Goal: Task Accomplishment & Management: Manage account settings

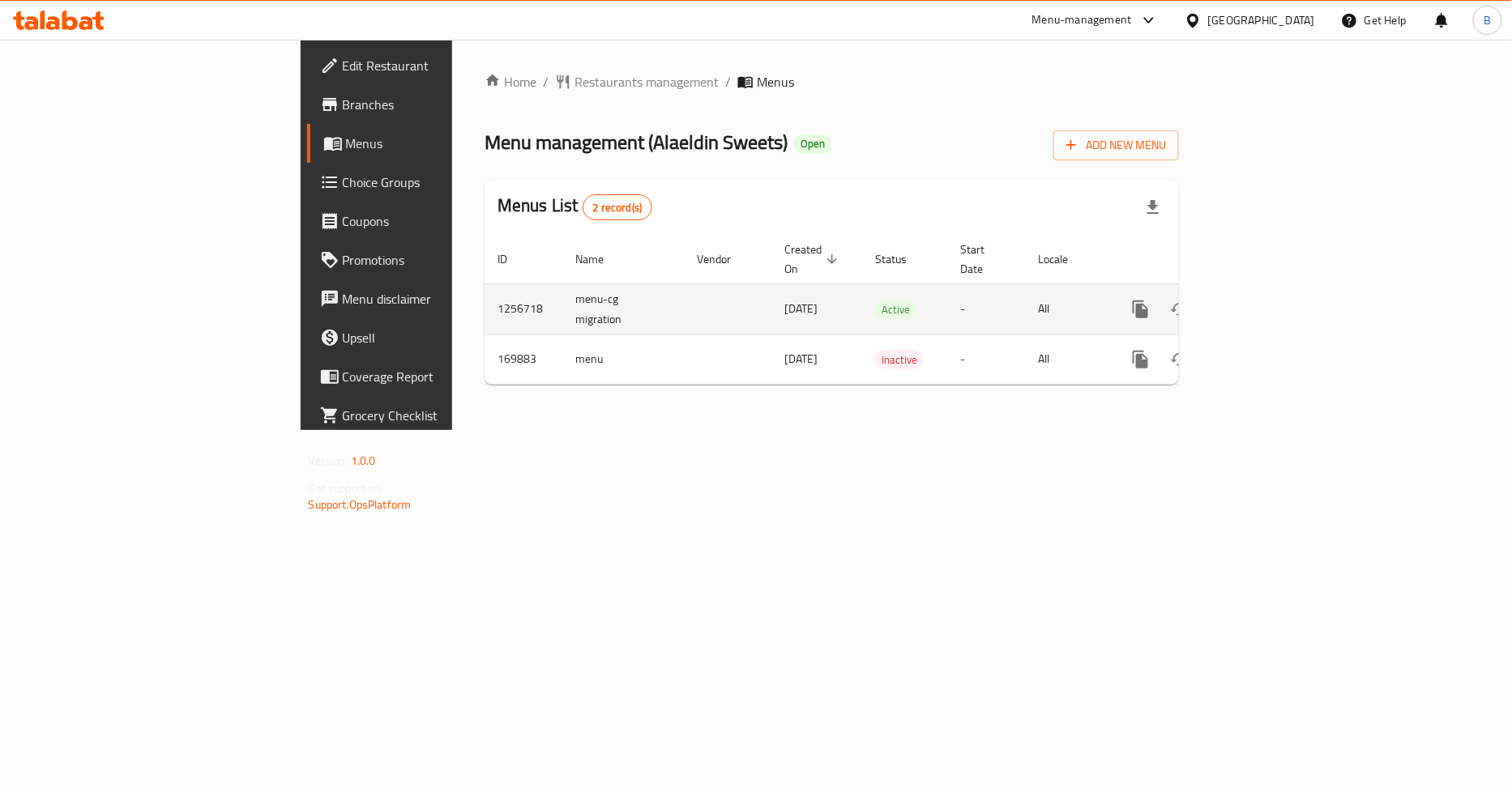
click at [1265, 302] on icon "enhanced table" at bounding box center [1258, 310] width 15 height 15
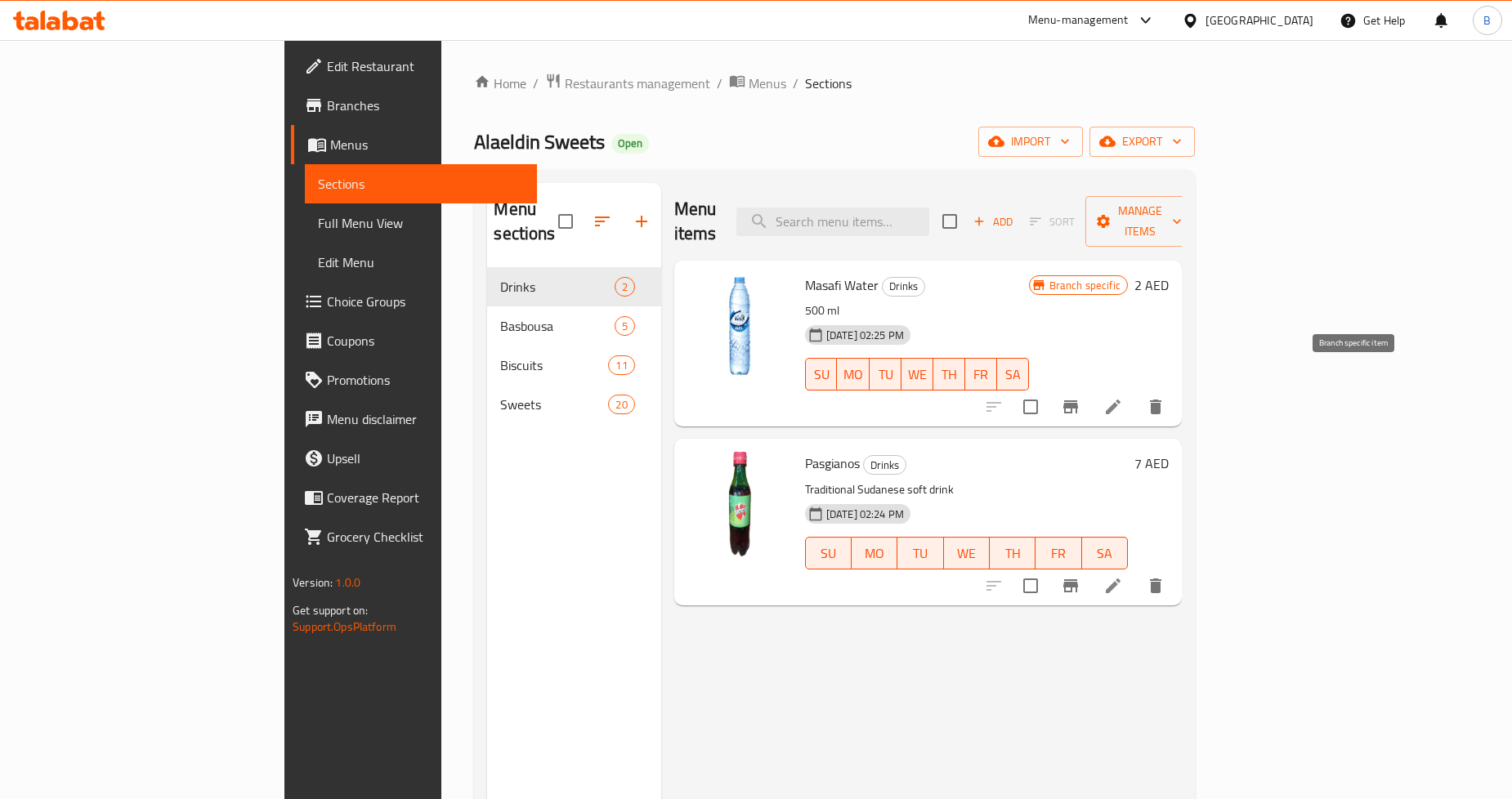
click at [1081, 398] on icon "Branch-specific-item" at bounding box center [1070, 407] width 20 height 20
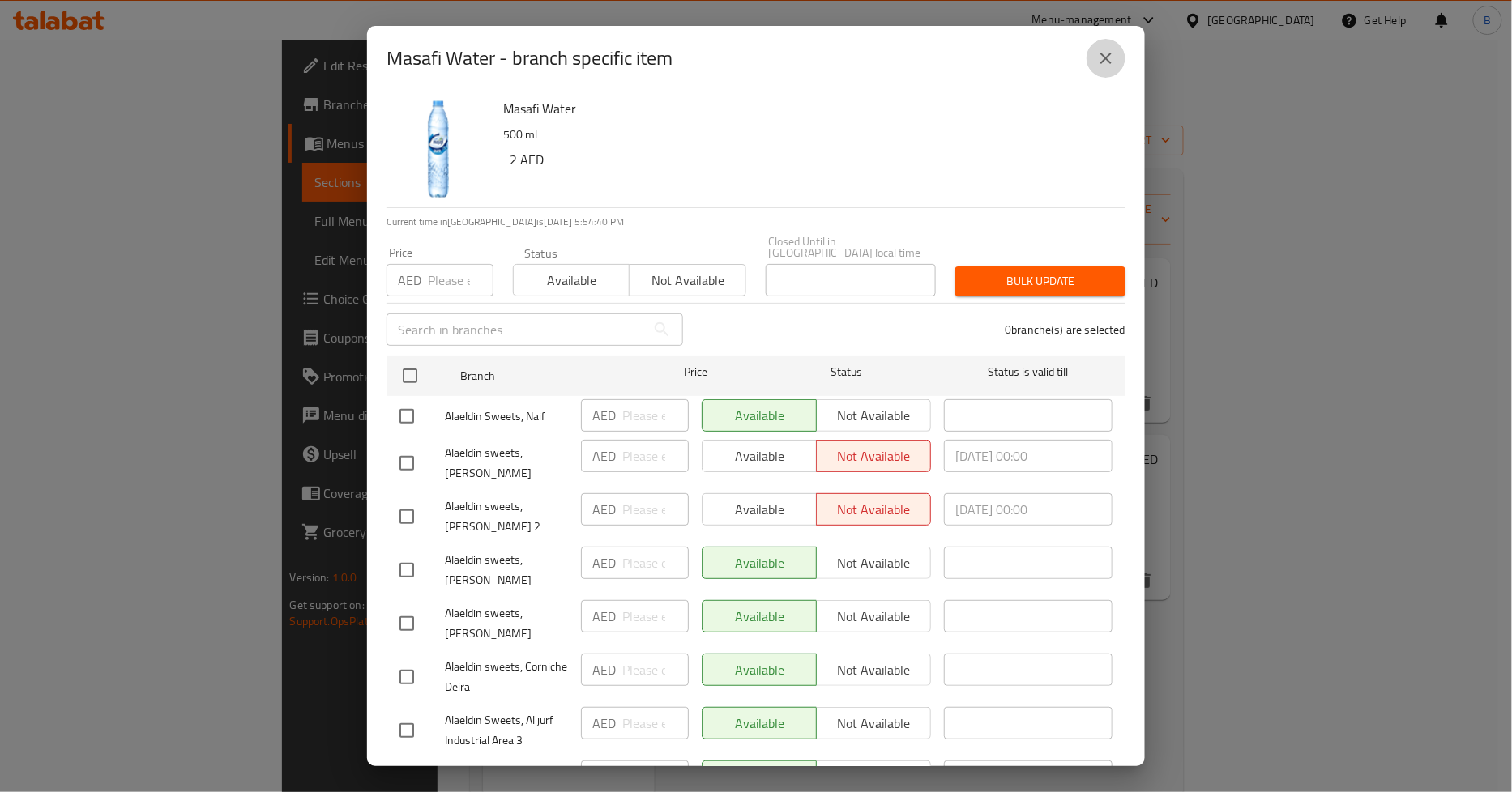
click at [1108, 71] on button "close" at bounding box center [1107, 58] width 39 height 39
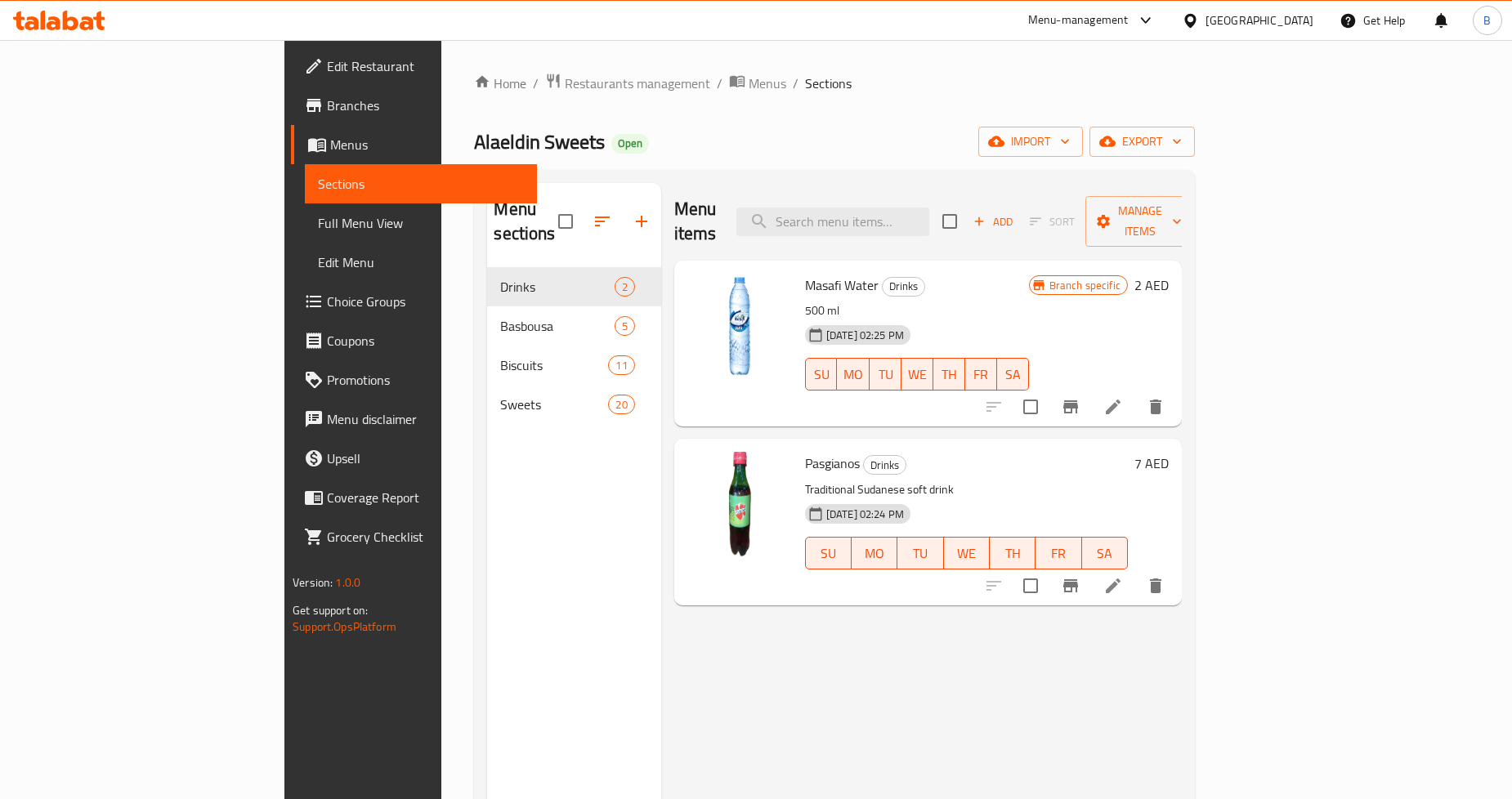
click at [327, 105] on span "Branches" at bounding box center [425, 105] width 197 height 20
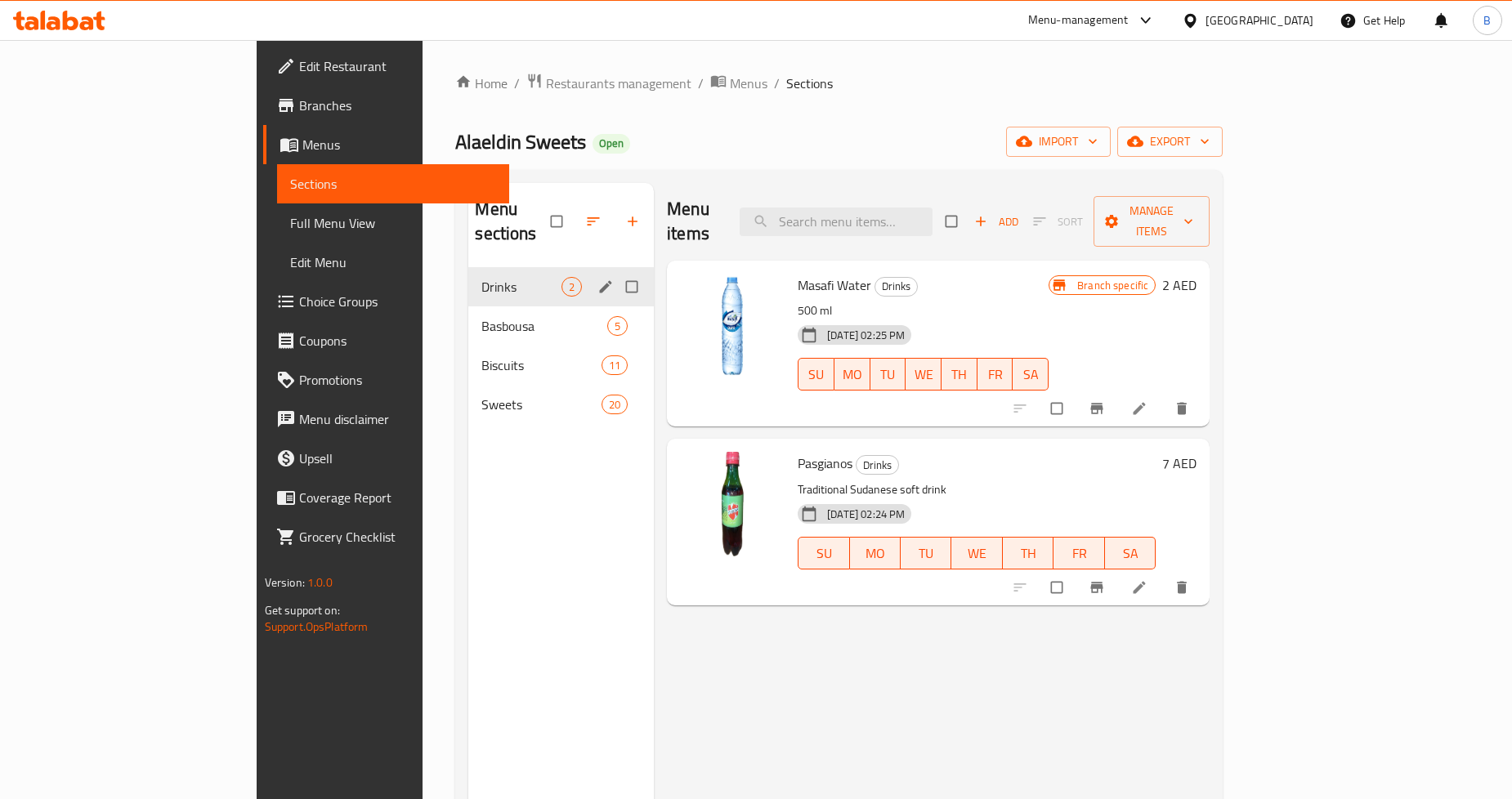
click at [598, 279] on icon "edit" at bounding box center [605, 286] width 16 height 16
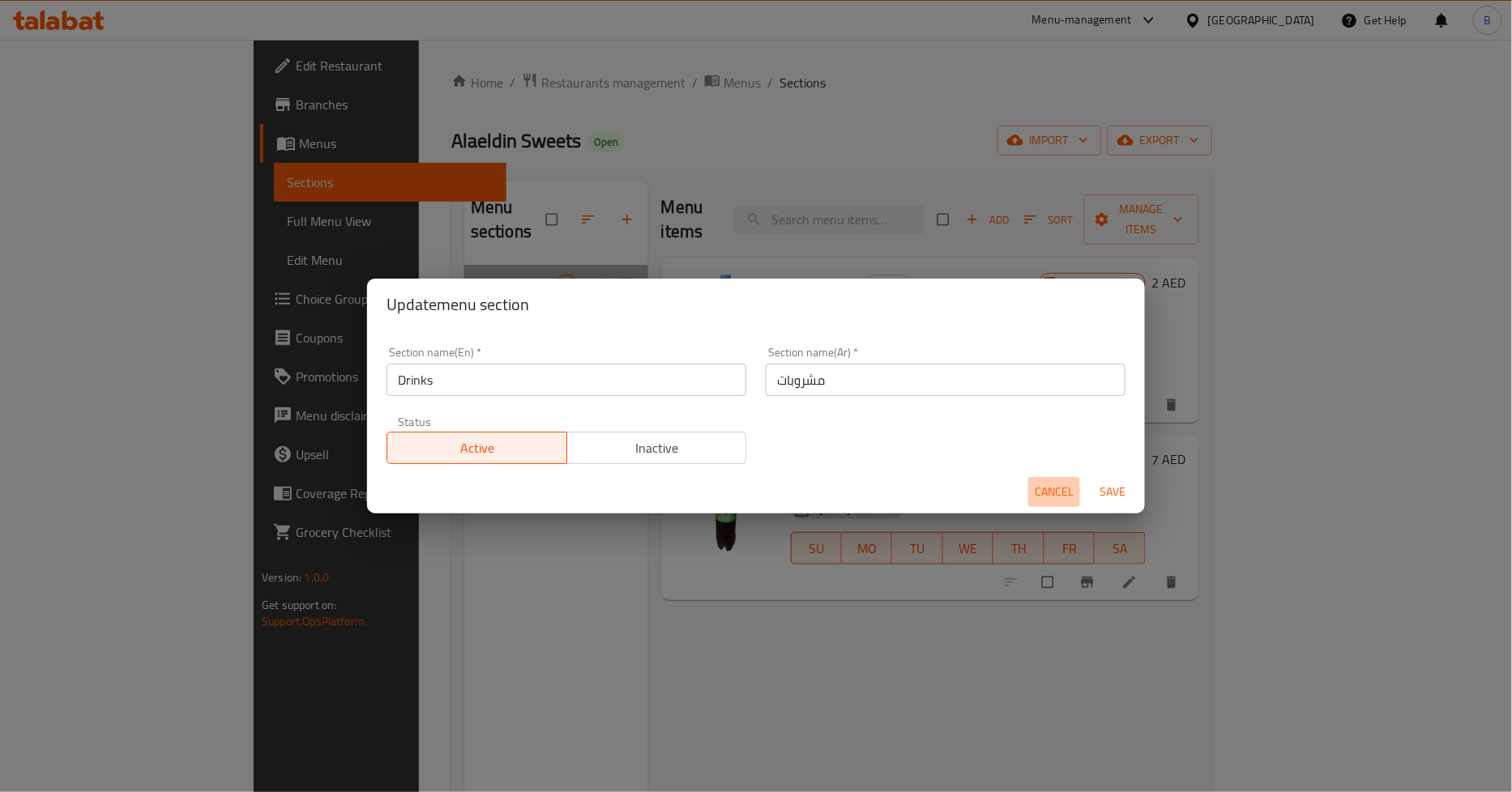
click at [1051, 487] on span "Cancel" at bounding box center [1055, 492] width 39 height 20
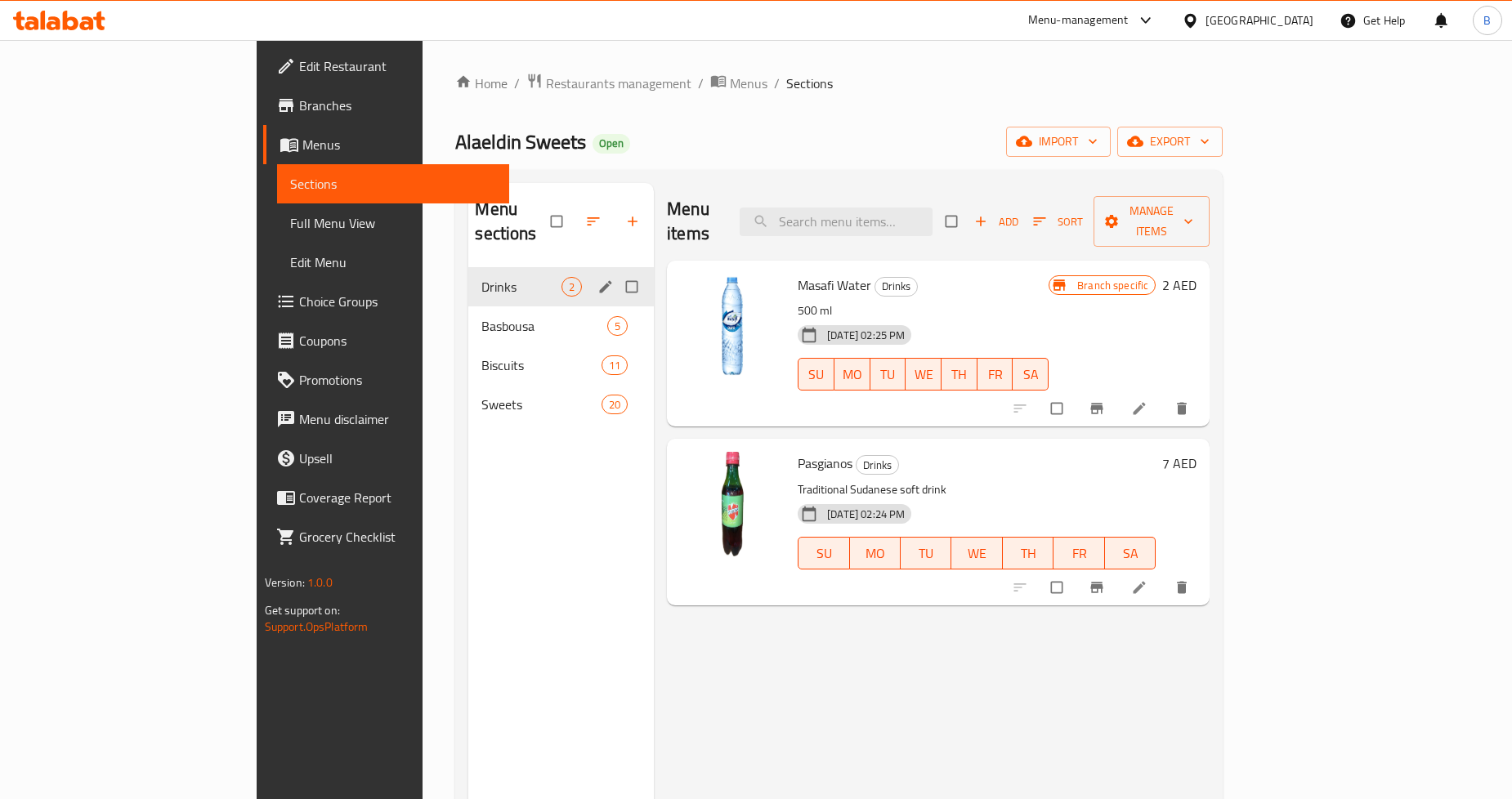
click at [1118, 391] on button "Branch-specific-item" at bounding box center [1098, 409] width 39 height 36
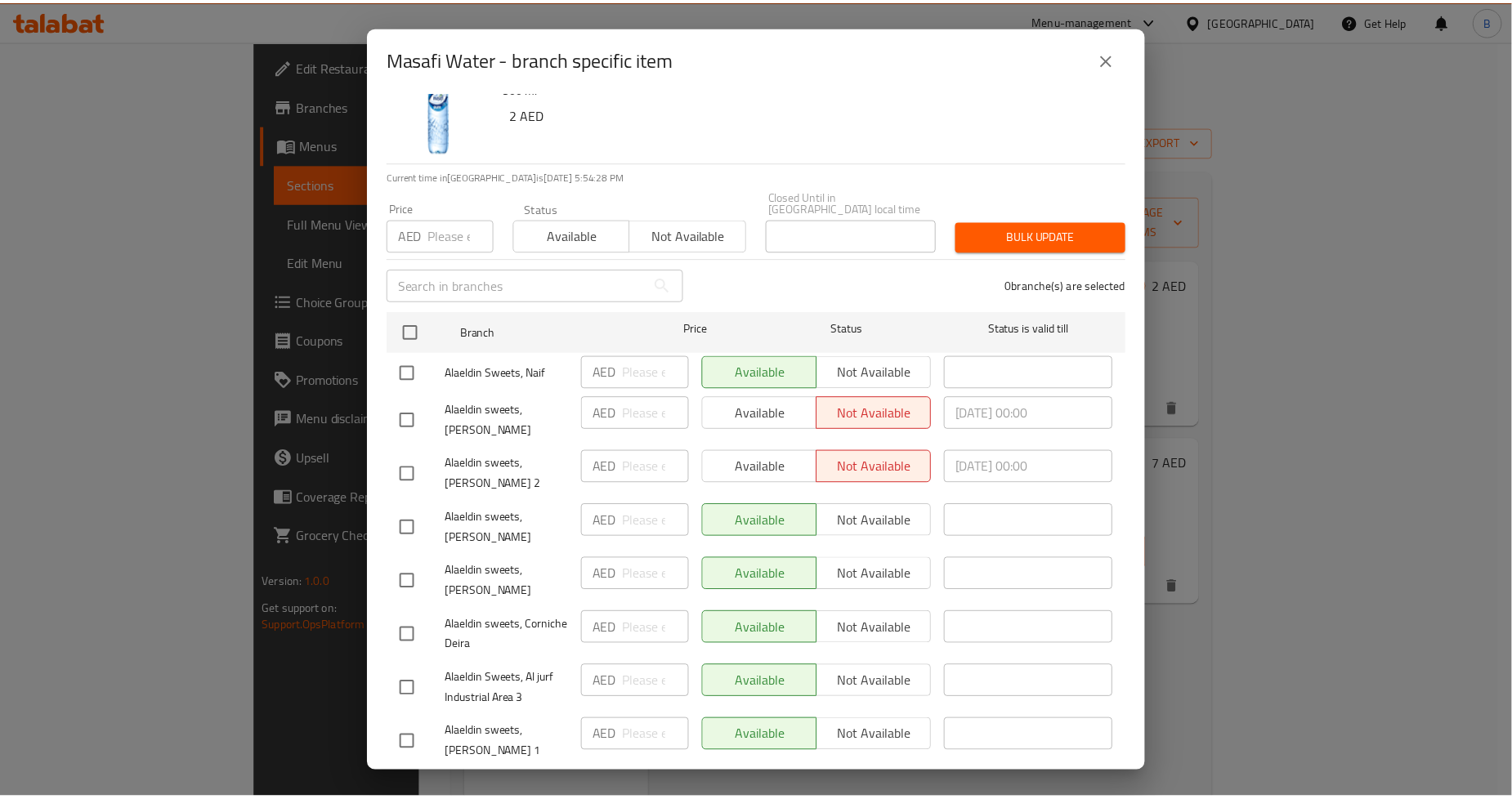
scroll to position [74, 0]
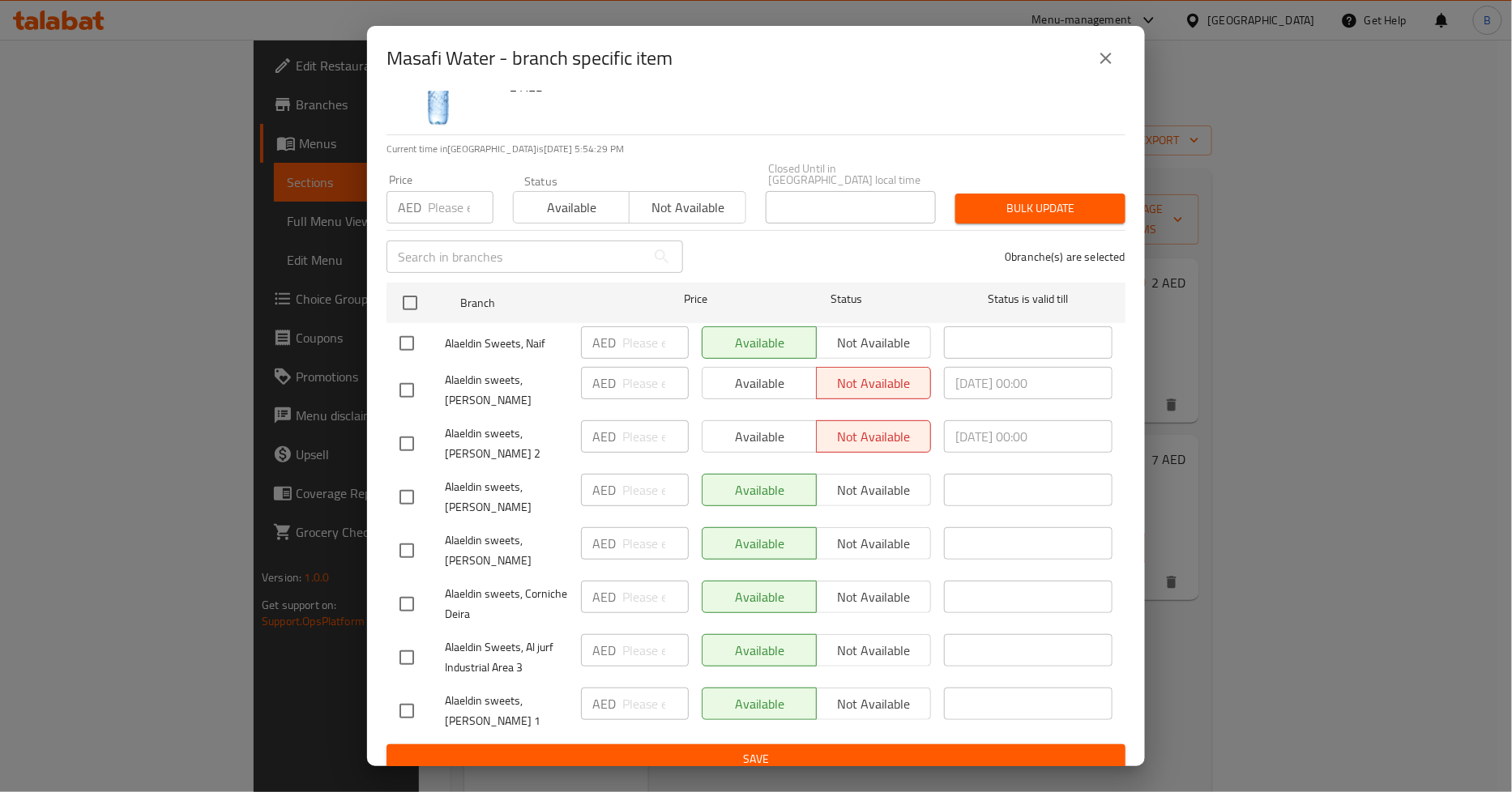
click at [1104, 57] on icon "close" at bounding box center [1106, 57] width 19 height 19
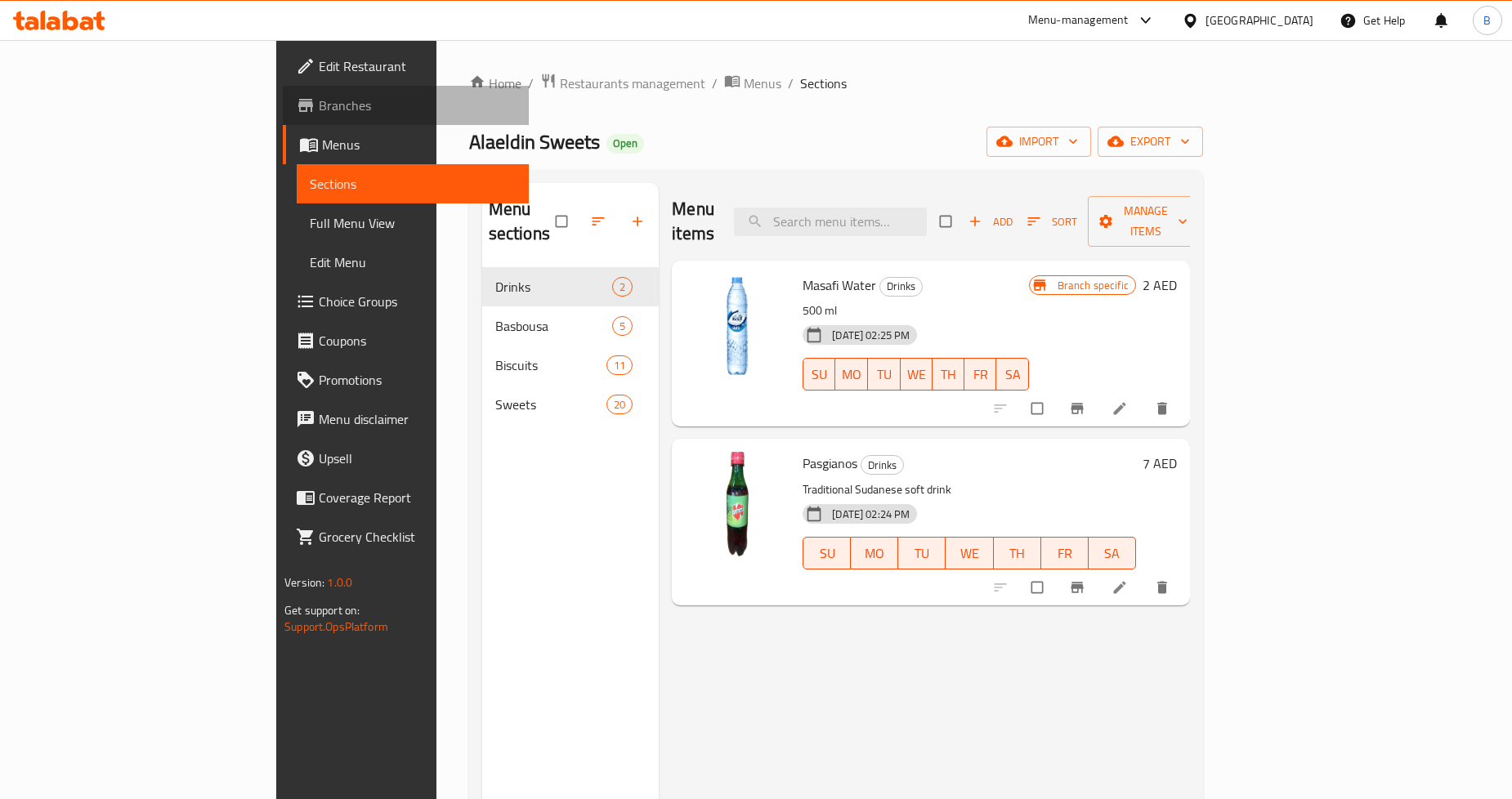
click at [319, 110] on span "Branches" at bounding box center [417, 105] width 197 height 20
